Goal: Information Seeking & Learning: Learn about a topic

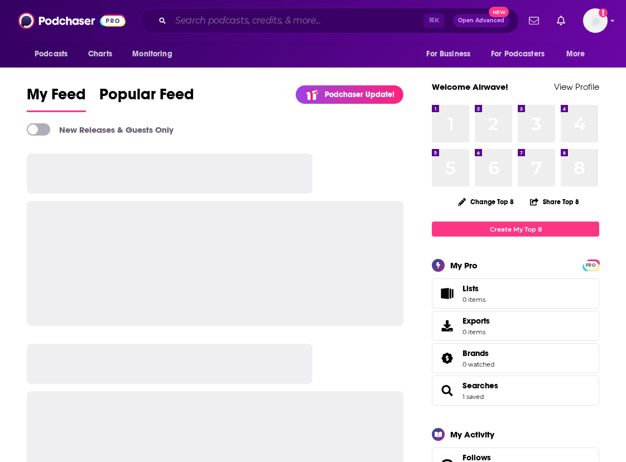
click at [215, 12] on input "Search podcasts, credits, & more..." at bounding box center [297, 21] width 253 height 18
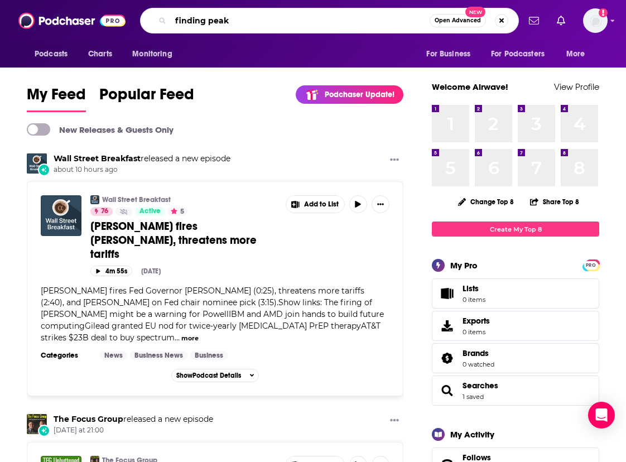
type input "finding peak"
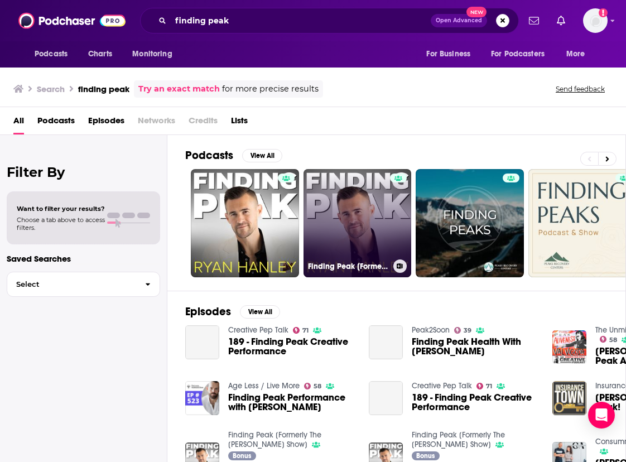
click at [349, 225] on link "Finding Peak [Formerly The [PERSON_NAME] Show]" at bounding box center [357, 223] width 108 height 108
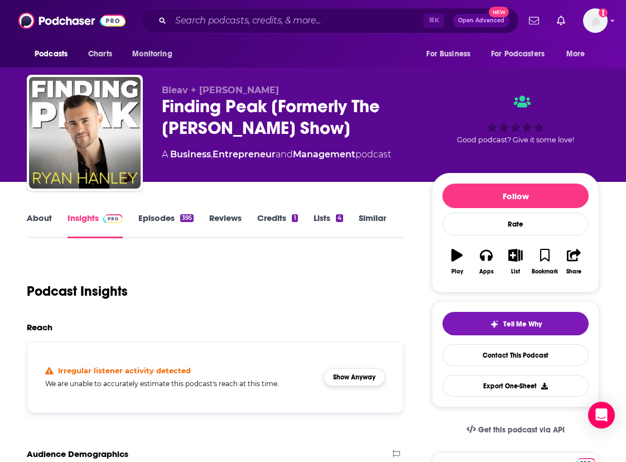
click at [338, 380] on button "Show Anyway" at bounding box center [354, 377] width 61 height 18
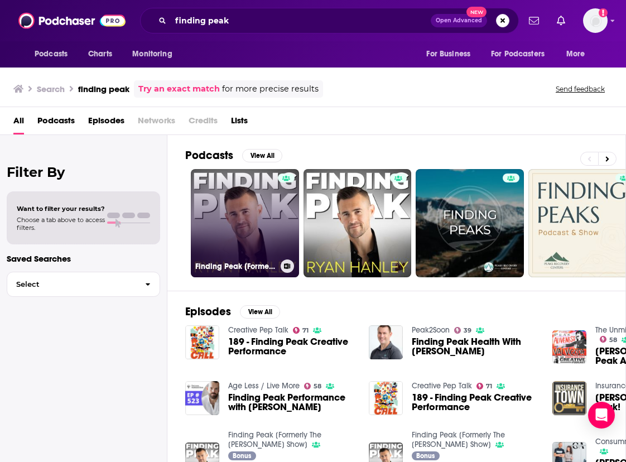
click at [263, 200] on link "Finding Peak [Formerly The [PERSON_NAME] Show]" at bounding box center [245, 223] width 108 height 108
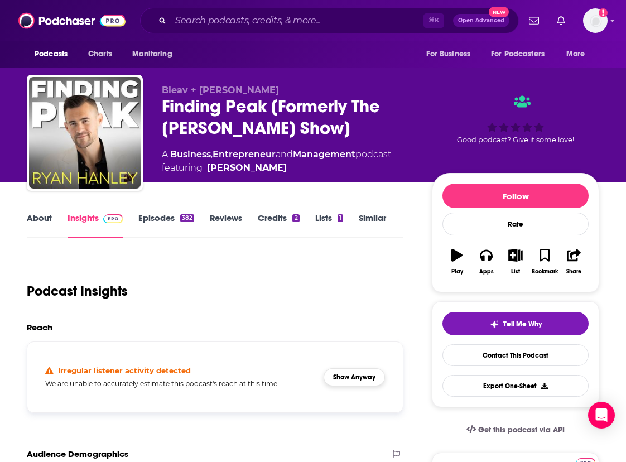
click at [361, 383] on button "Show Anyway" at bounding box center [354, 377] width 61 height 18
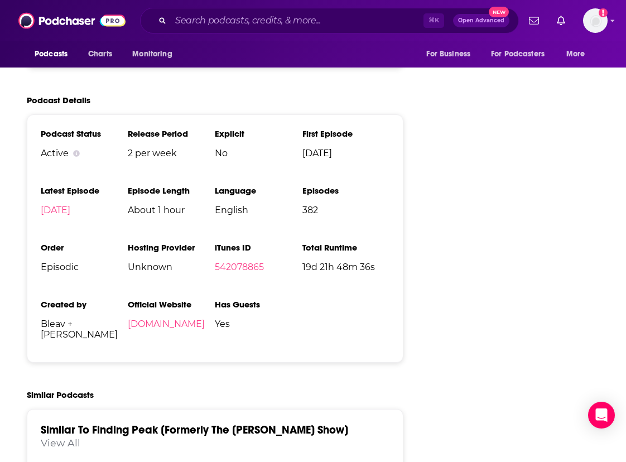
scroll to position [1641, 0]
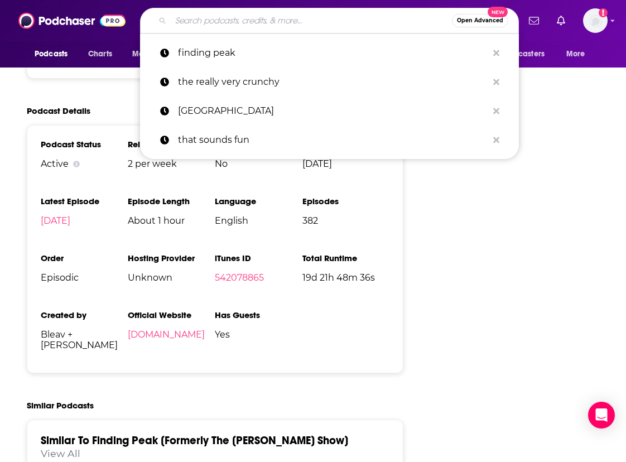
click at [340, 20] on input "Search podcasts, credits, & more..." at bounding box center [311, 21] width 281 height 18
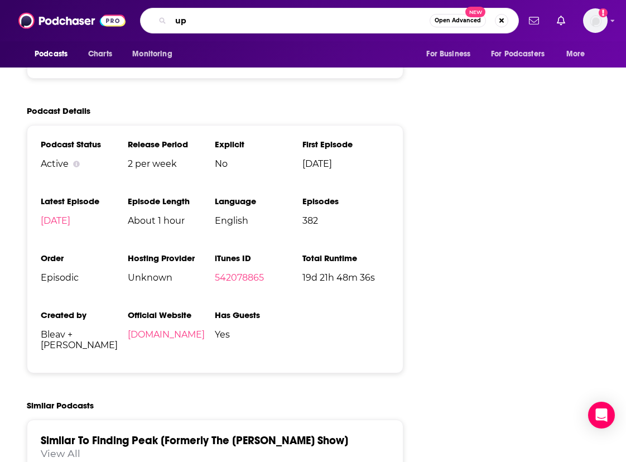
type input "u"
type input "you me and [PERSON_NAME]"
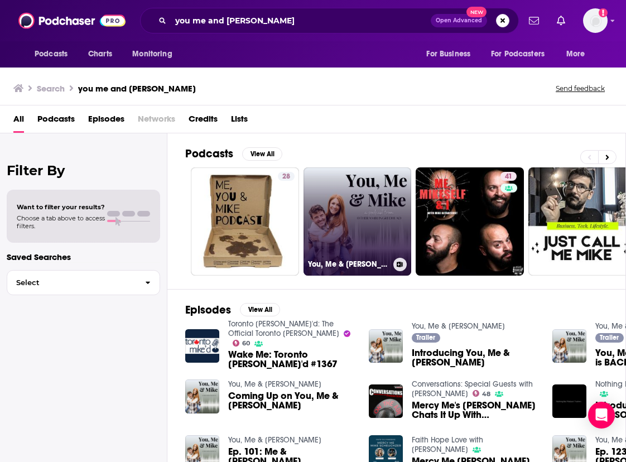
click at [375, 220] on link "You, Me & [PERSON_NAME]" at bounding box center [357, 221] width 108 height 108
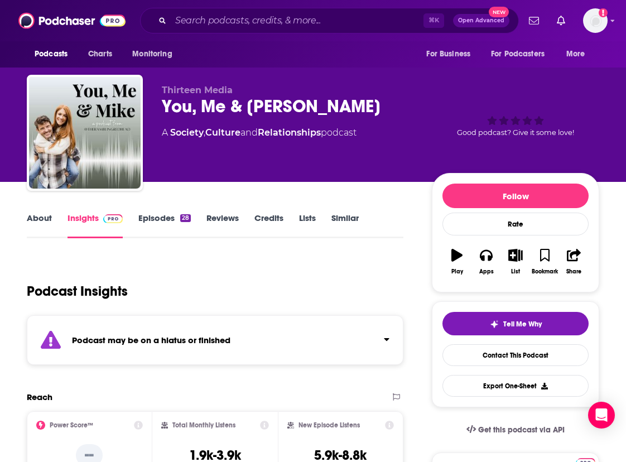
scroll to position [26, 0]
